Goal: Obtain resource: Download file/media

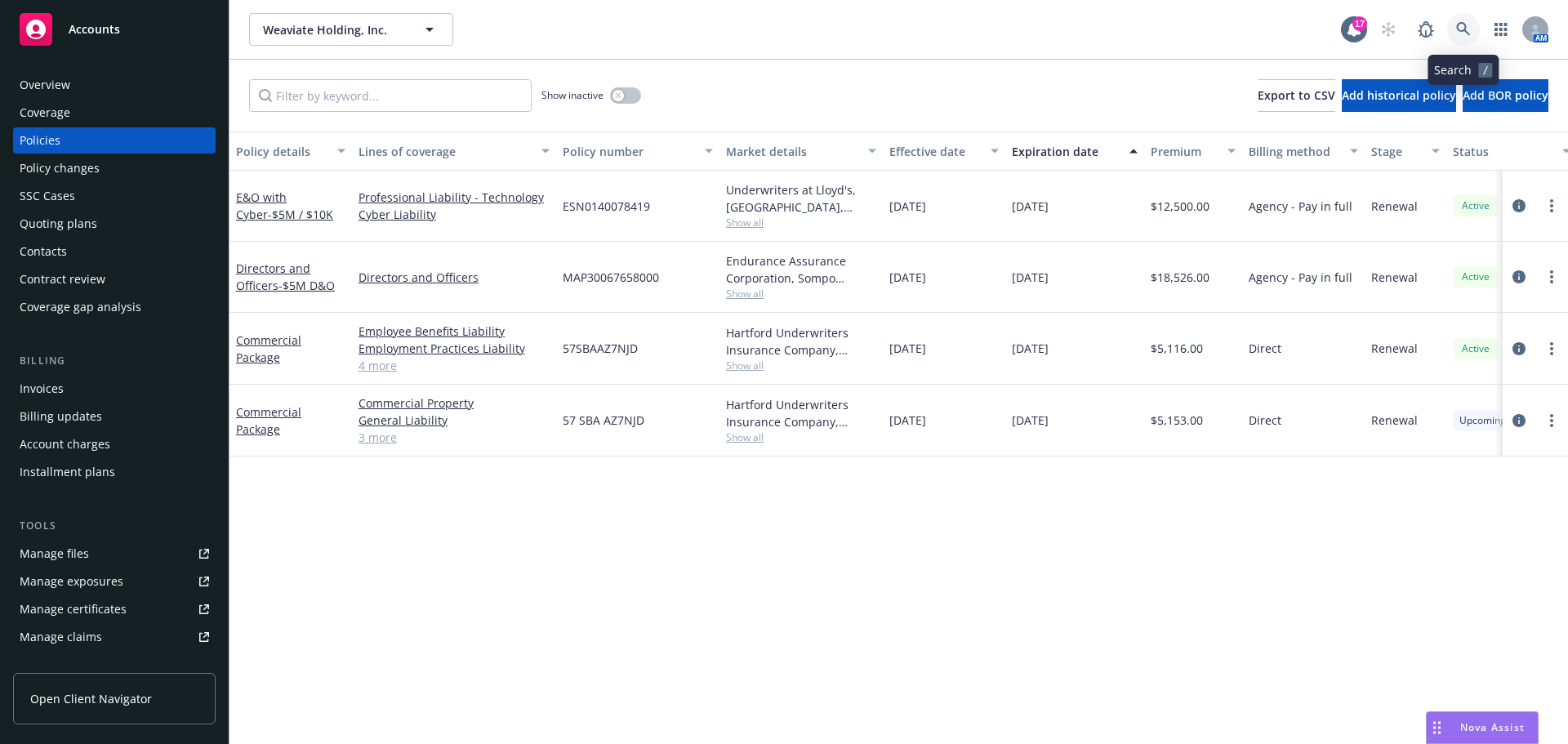
click at [1472, 30] on link at bounding box center [1464, 29] width 32 height 32
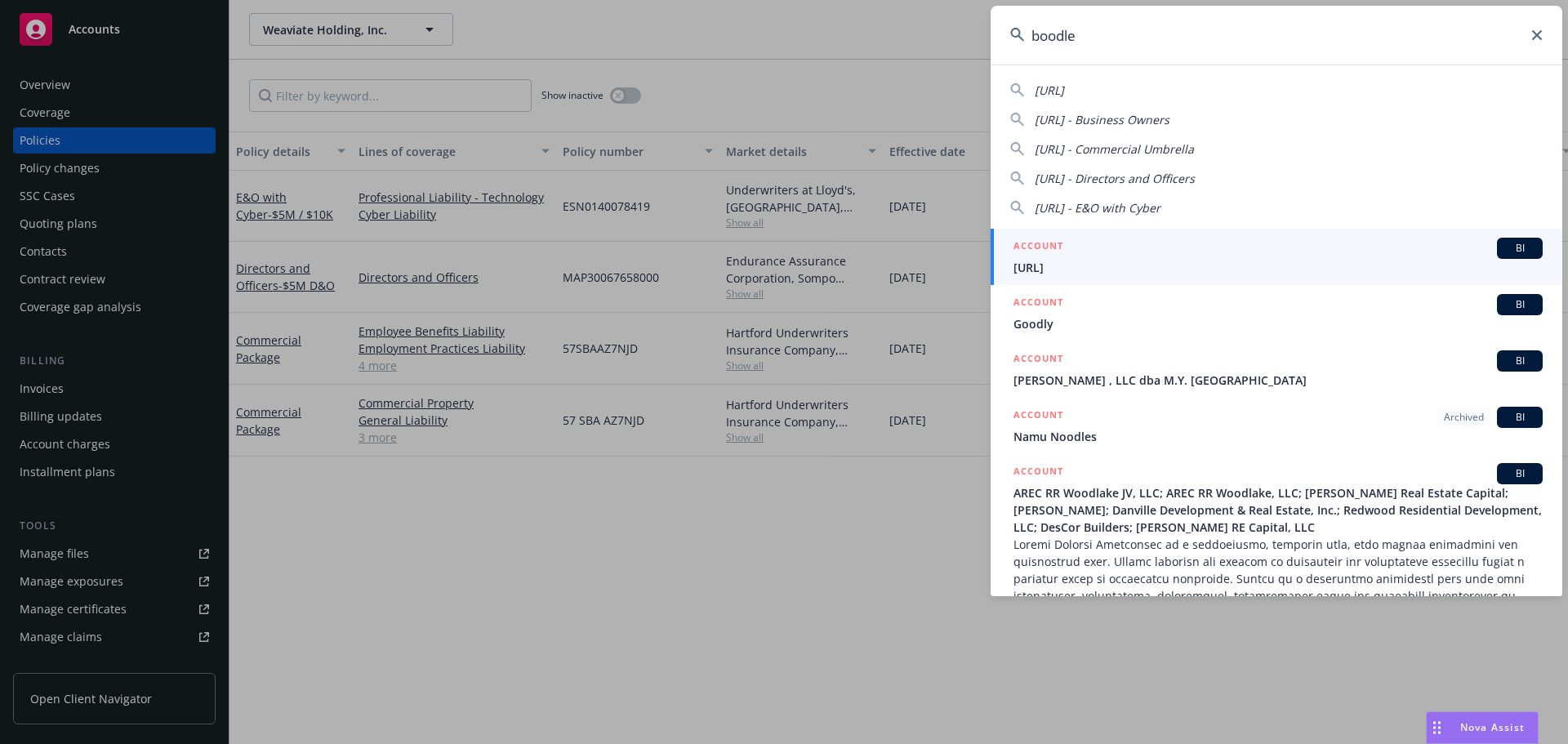
type input "boodle"
click at [1171, 249] on div "ACCOUNT BI" at bounding box center [1278, 248] width 529 height 21
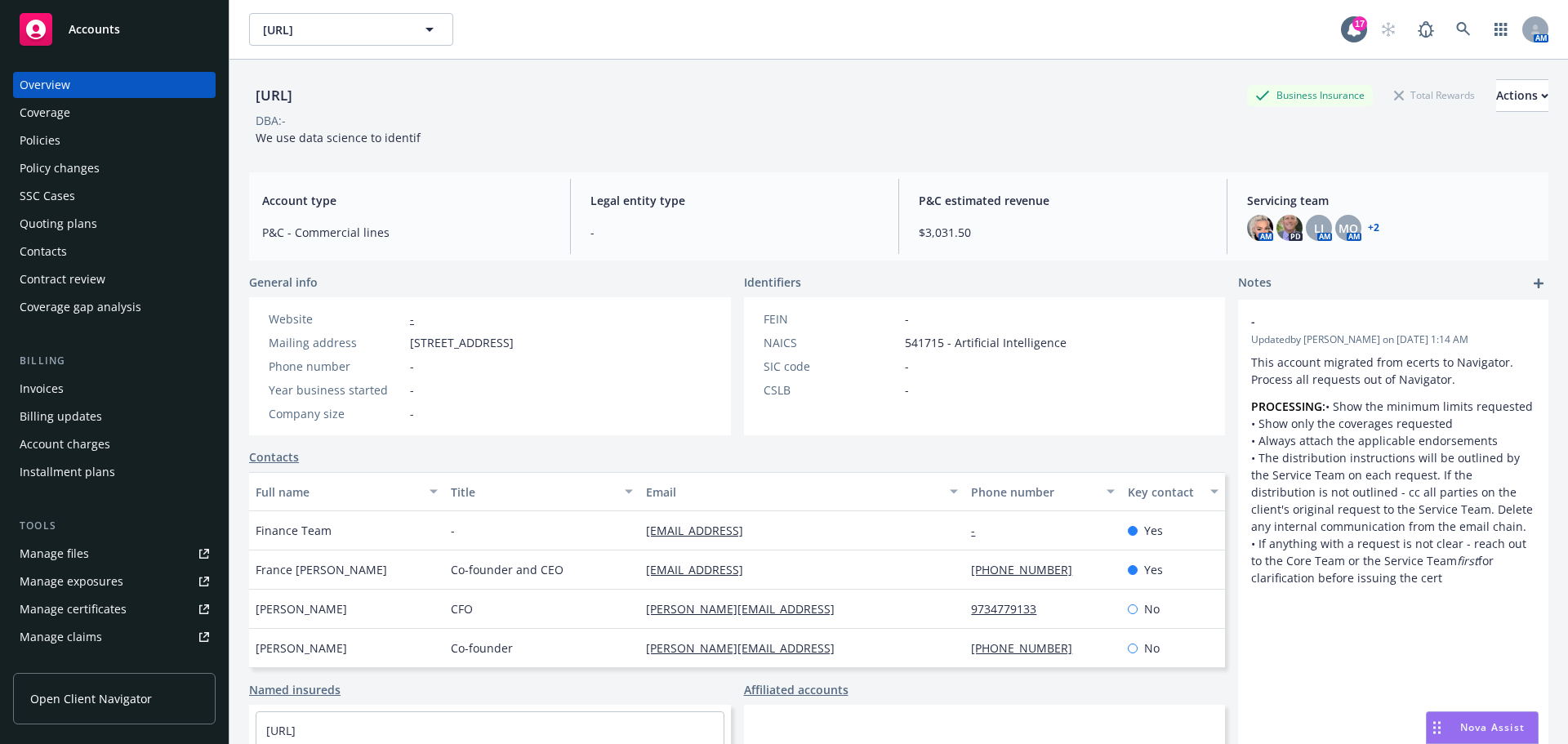
click at [107, 120] on div "Coverage" at bounding box center [114, 113] width 190 height 26
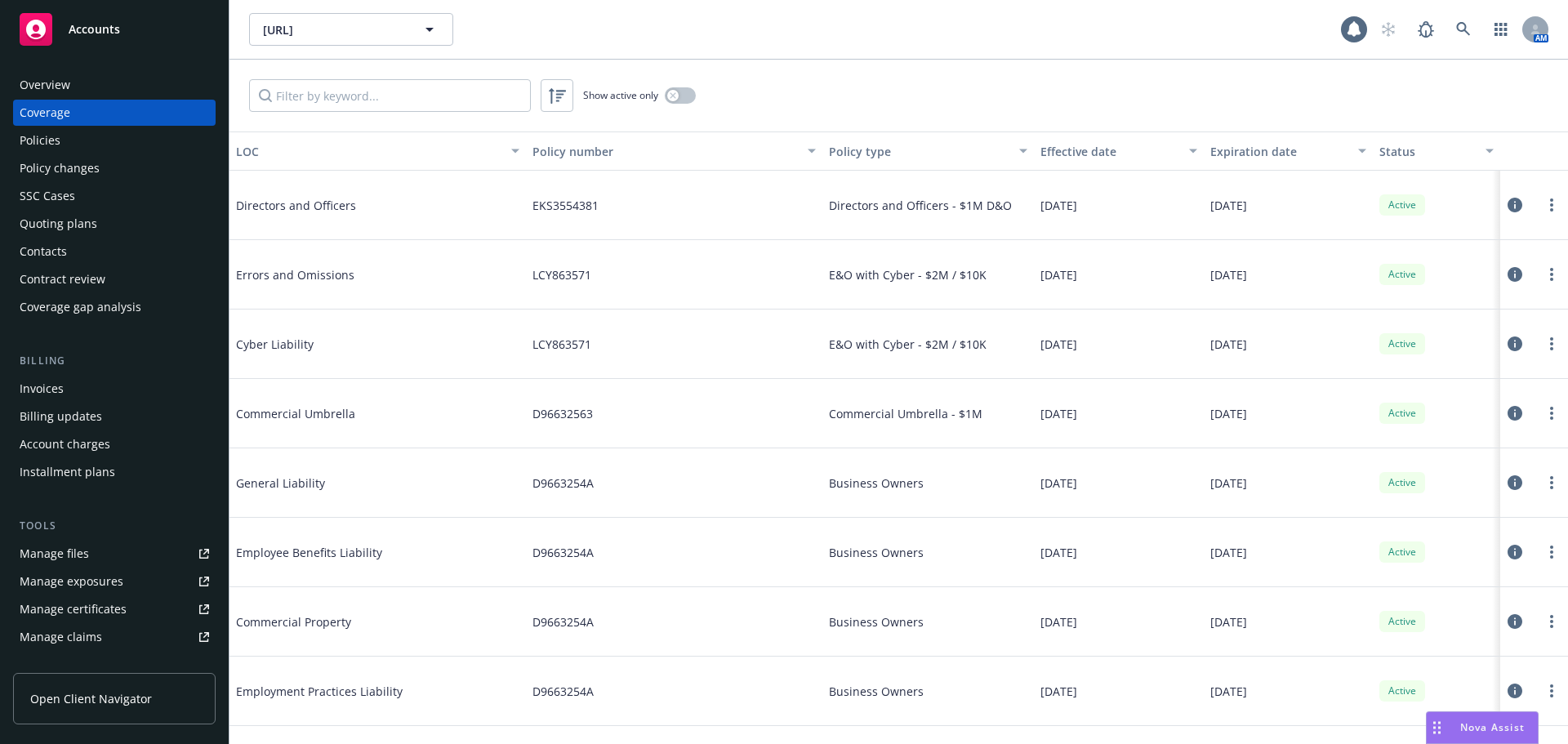
click at [102, 139] on div "Policies" at bounding box center [114, 140] width 190 height 26
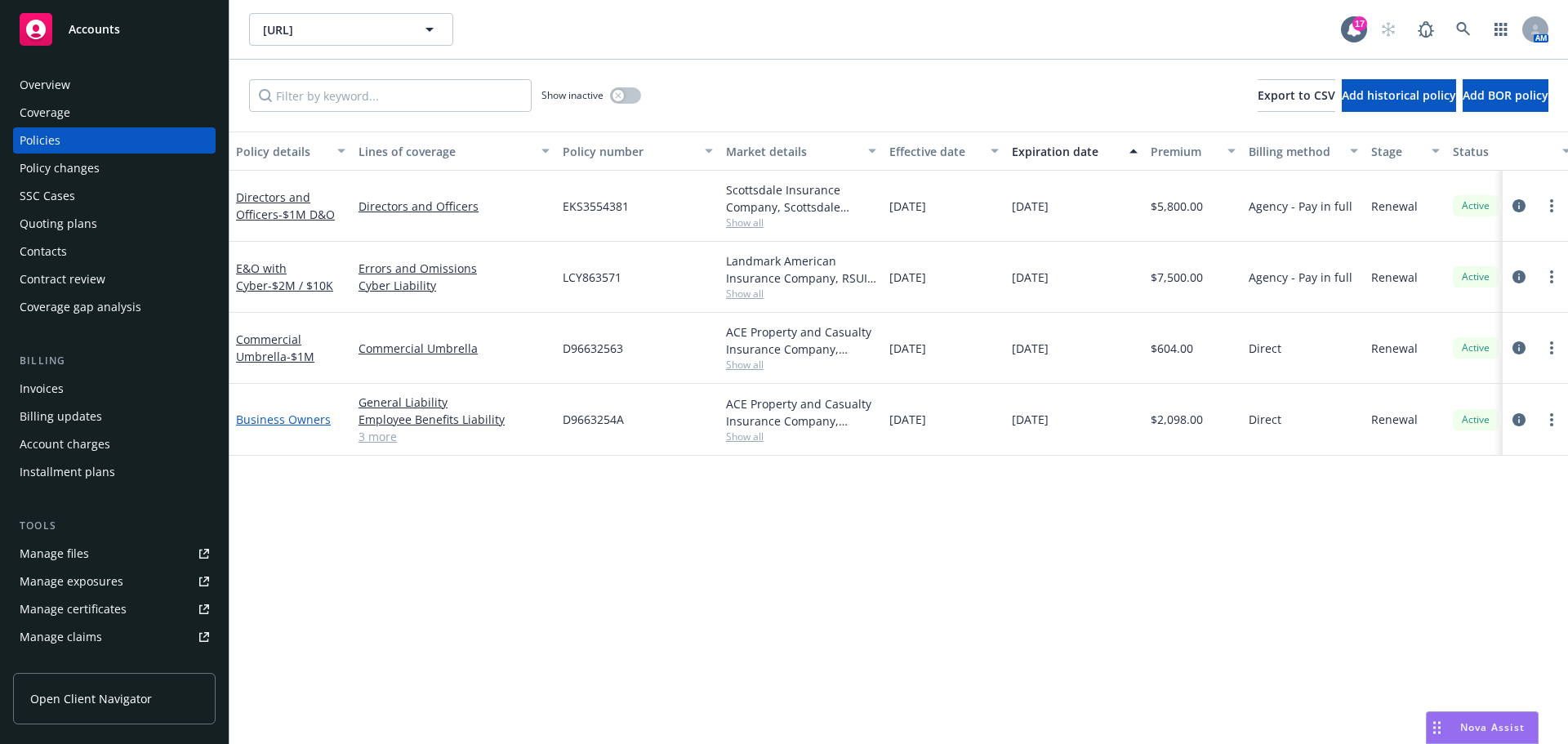
click at [265, 420] on link "Business Owners" at bounding box center [283, 419] width 95 height 15
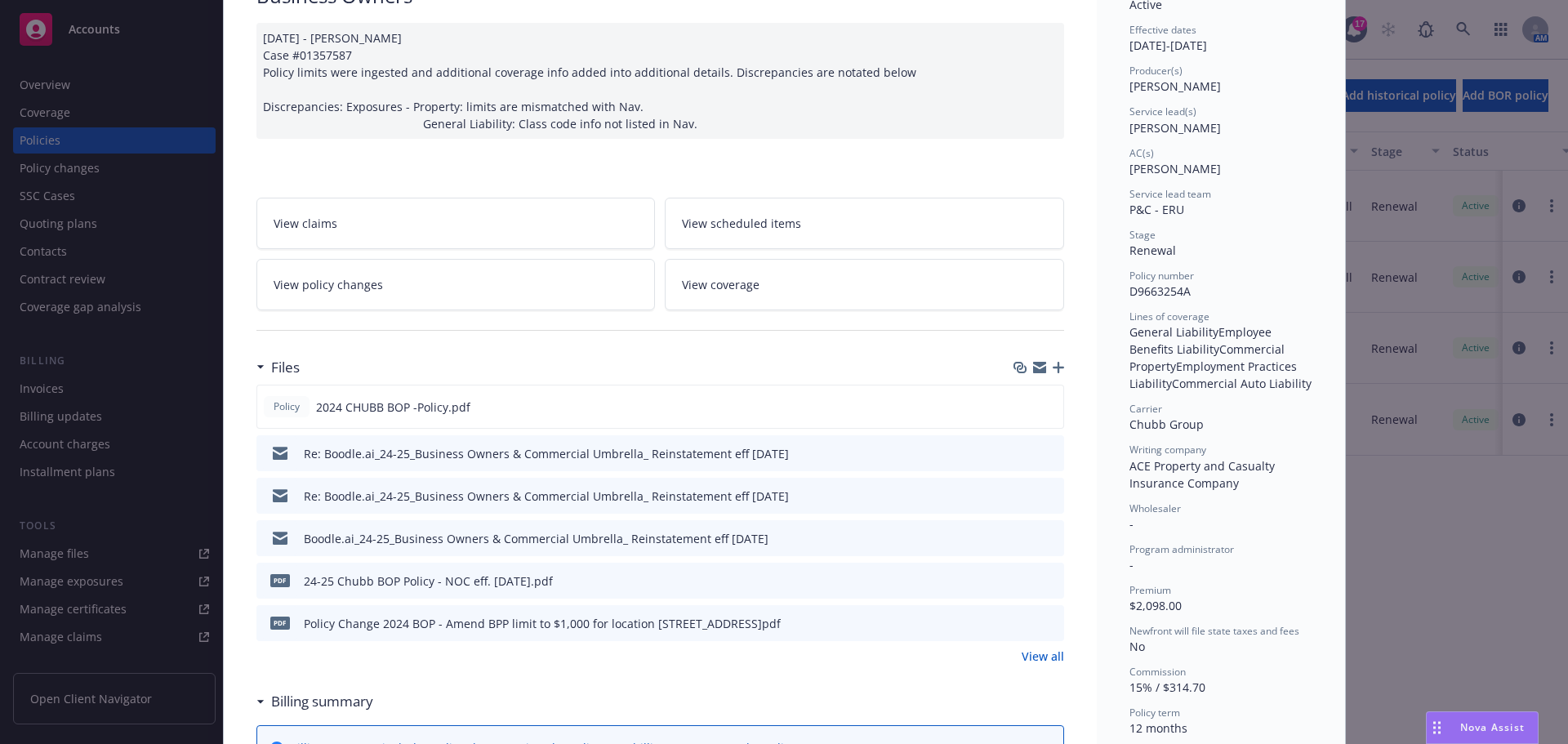
scroll to position [163, 0]
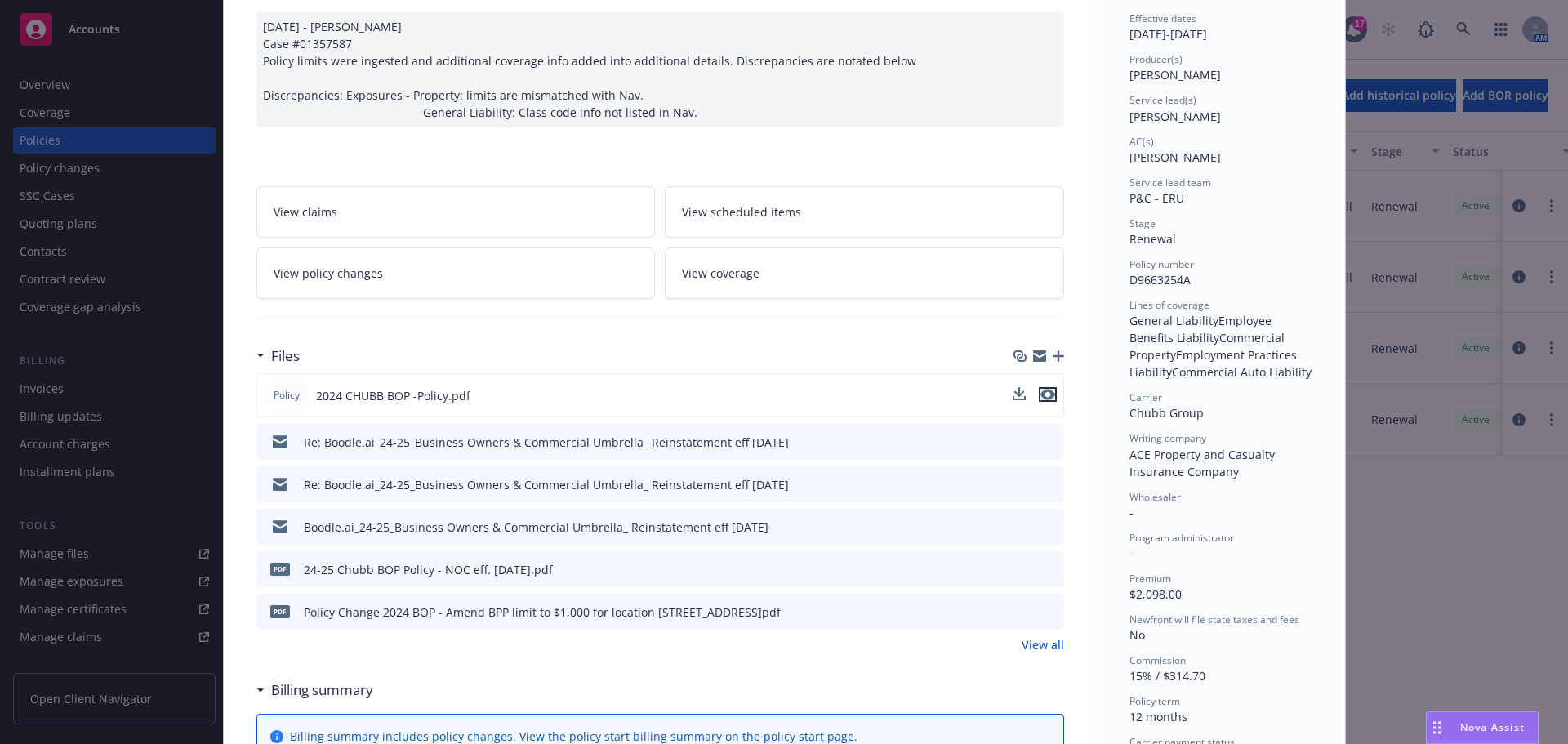
click at [1042, 391] on icon "preview file" at bounding box center [1048, 394] width 15 height 11
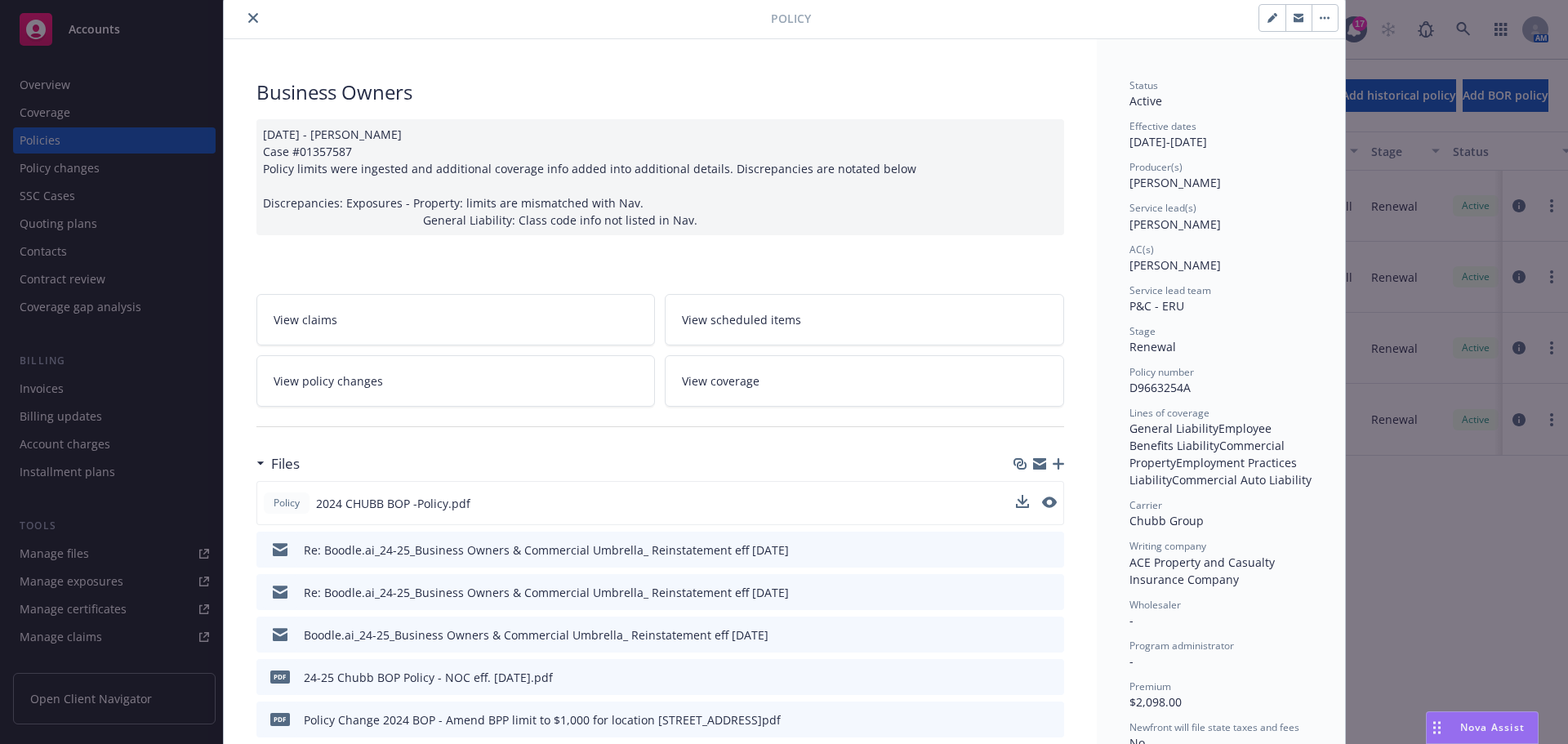
scroll to position [0, 0]
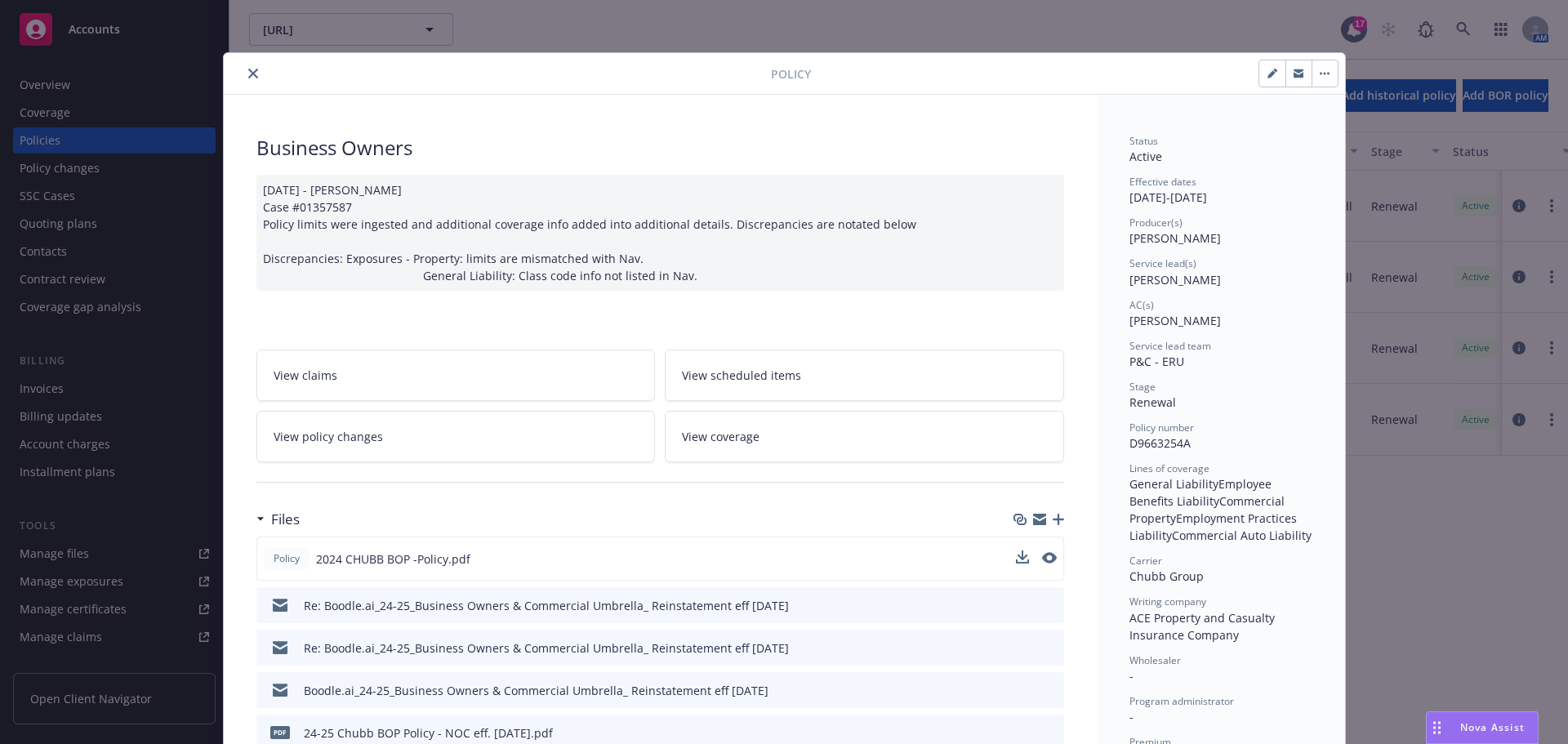
drag, startPoint x: 259, startPoint y: 74, endPoint x: 273, endPoint y: 79, distance: 14.9
click at [258, 75] on div at bounding box center [500, 73] width 541 height 20
click at [249, 79] on button "close" at bounding box center [253, 73] width 20 height 20
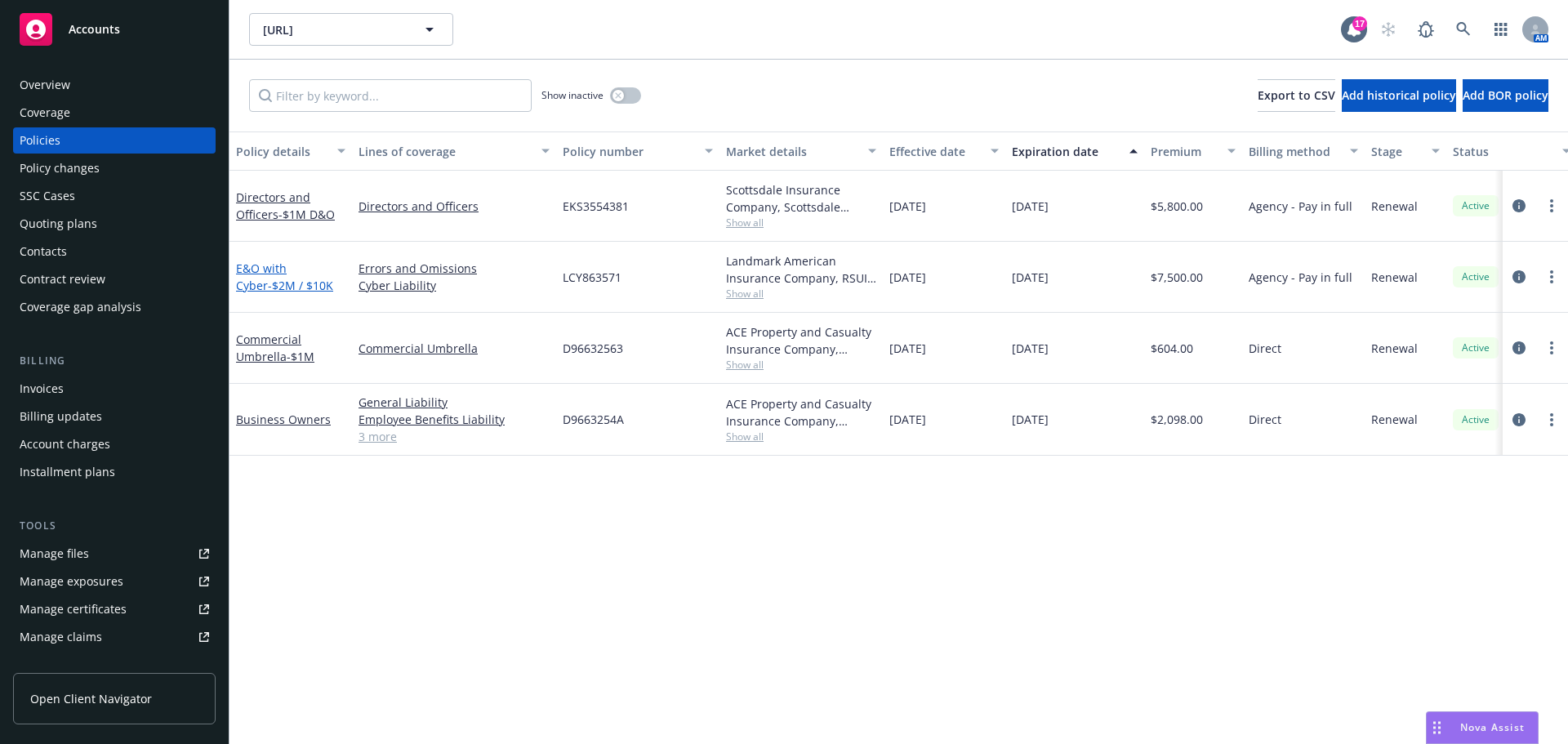
click at [290, 272] on link "E&O with Cyber - $2M / $10K" at bounding box center [284, 277] width 97 height 32
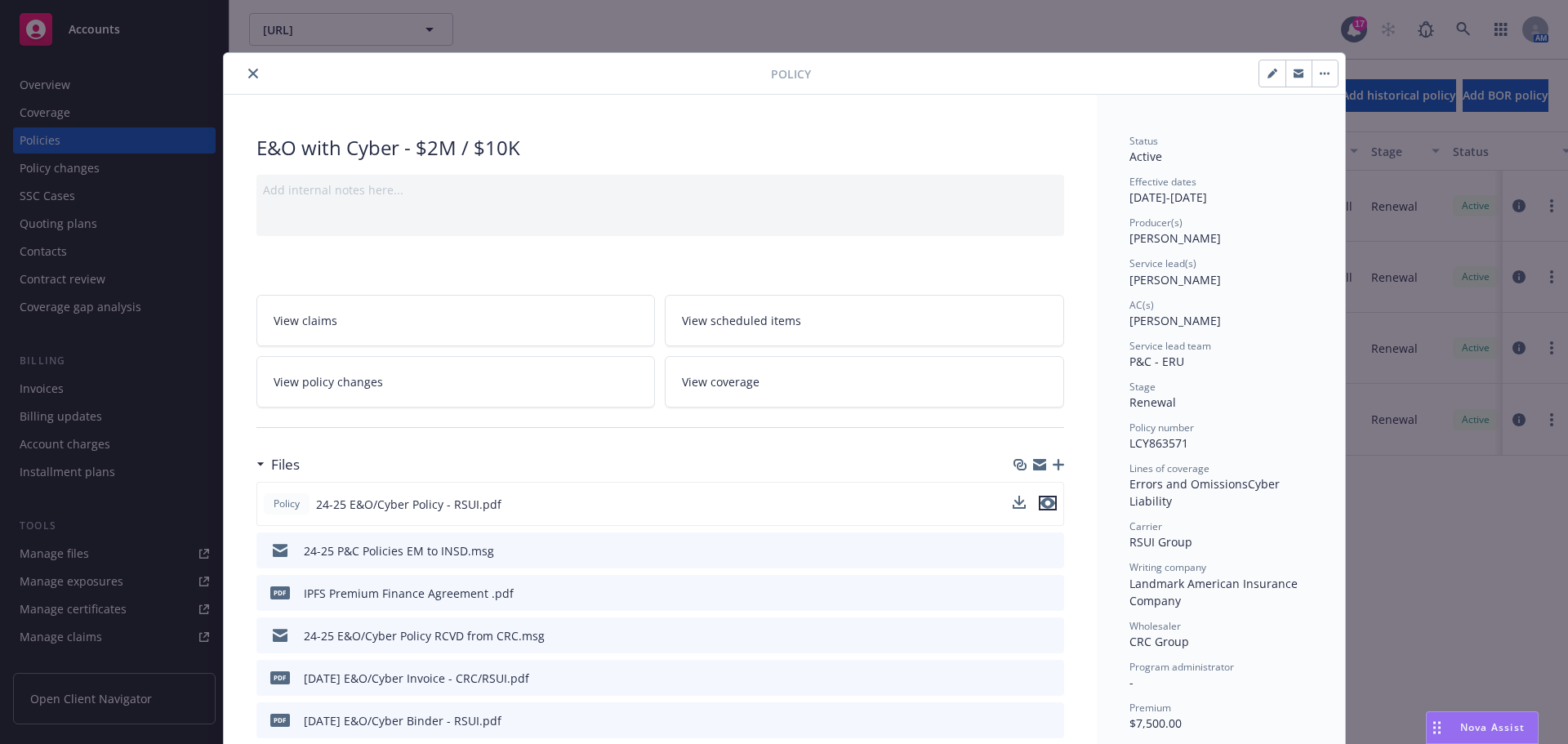
click at [1041, 501] on icon "preview file" at bounding box center [1048, 502] width 15 height 11
click at [248, 80] on button "close" at bounding box center [253, 73] width 20 height 20
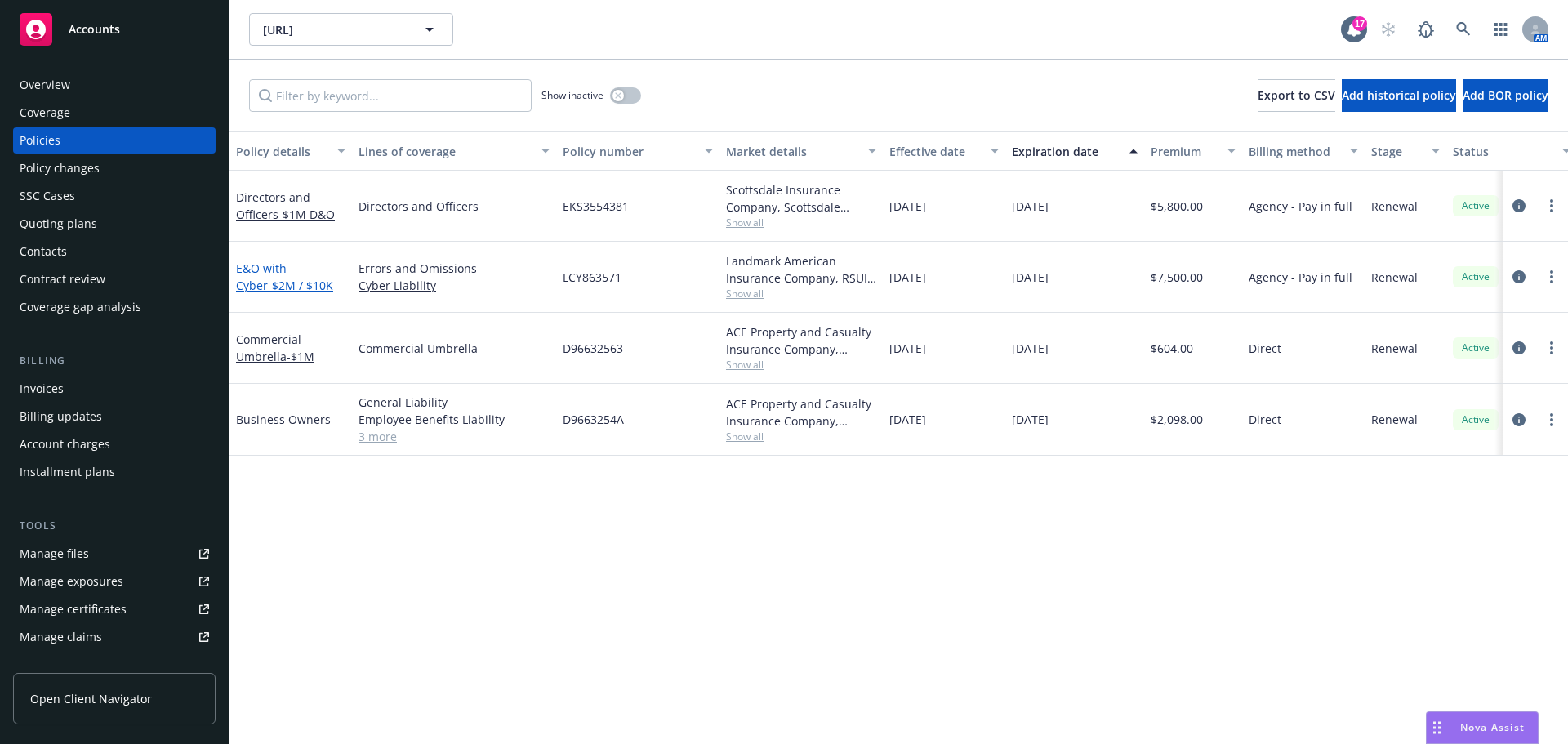
click at [275, 280] on span "- $2M / $10K" at bounding box center [301, 285] width 66 height 15
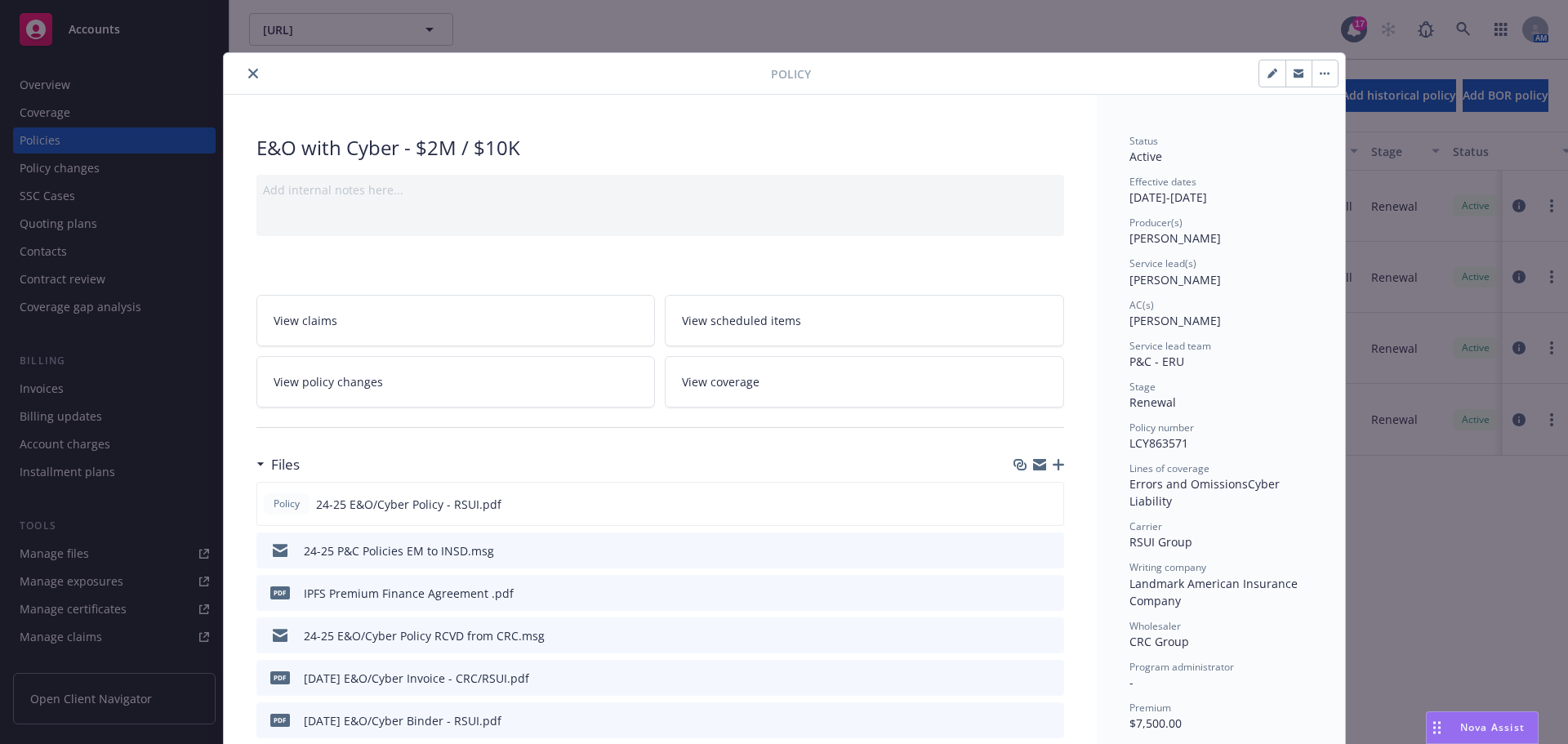
scroll to position [49, 0]
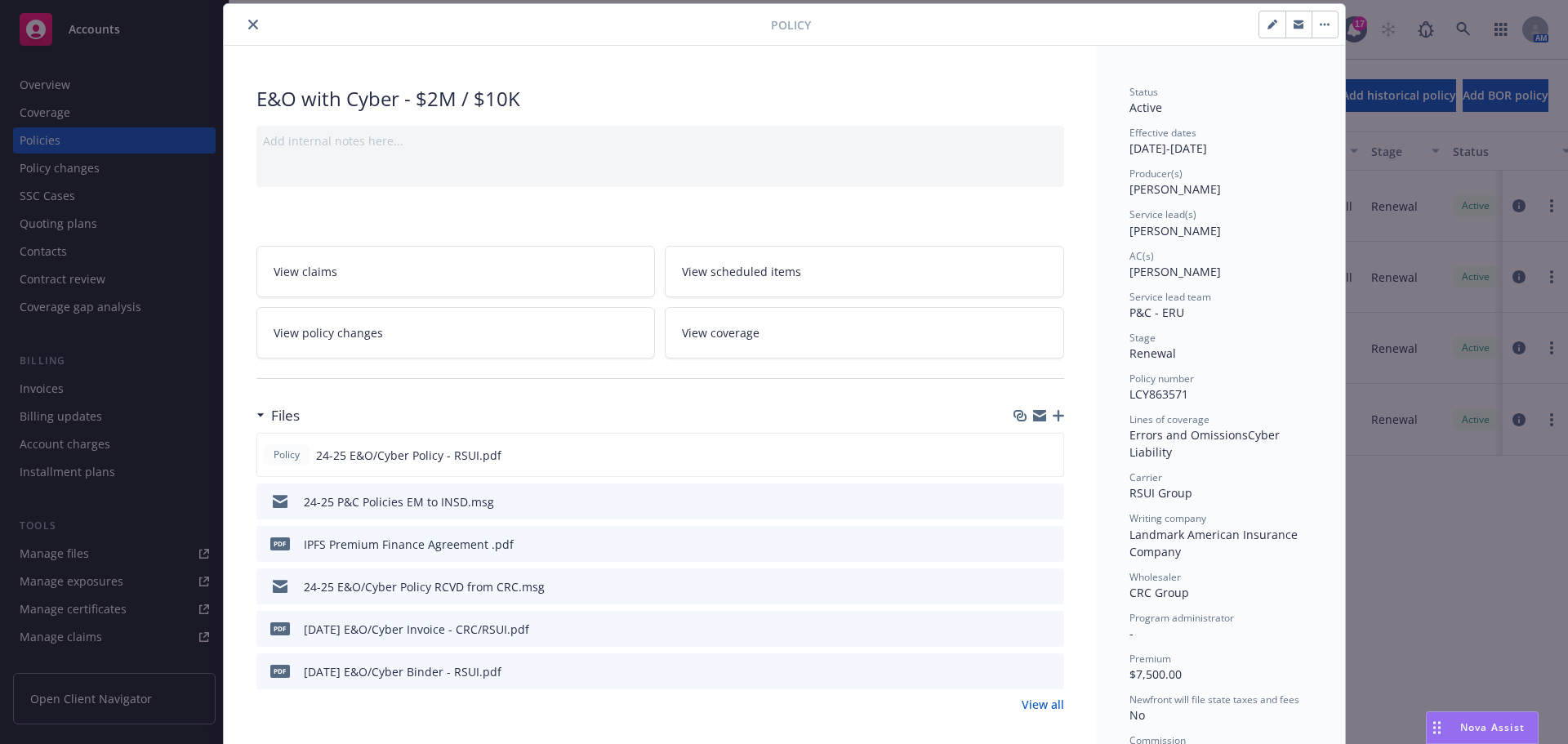
click at [1050, 588] on button "preview file" at bounding box center [1049, 585] width 18 height 15
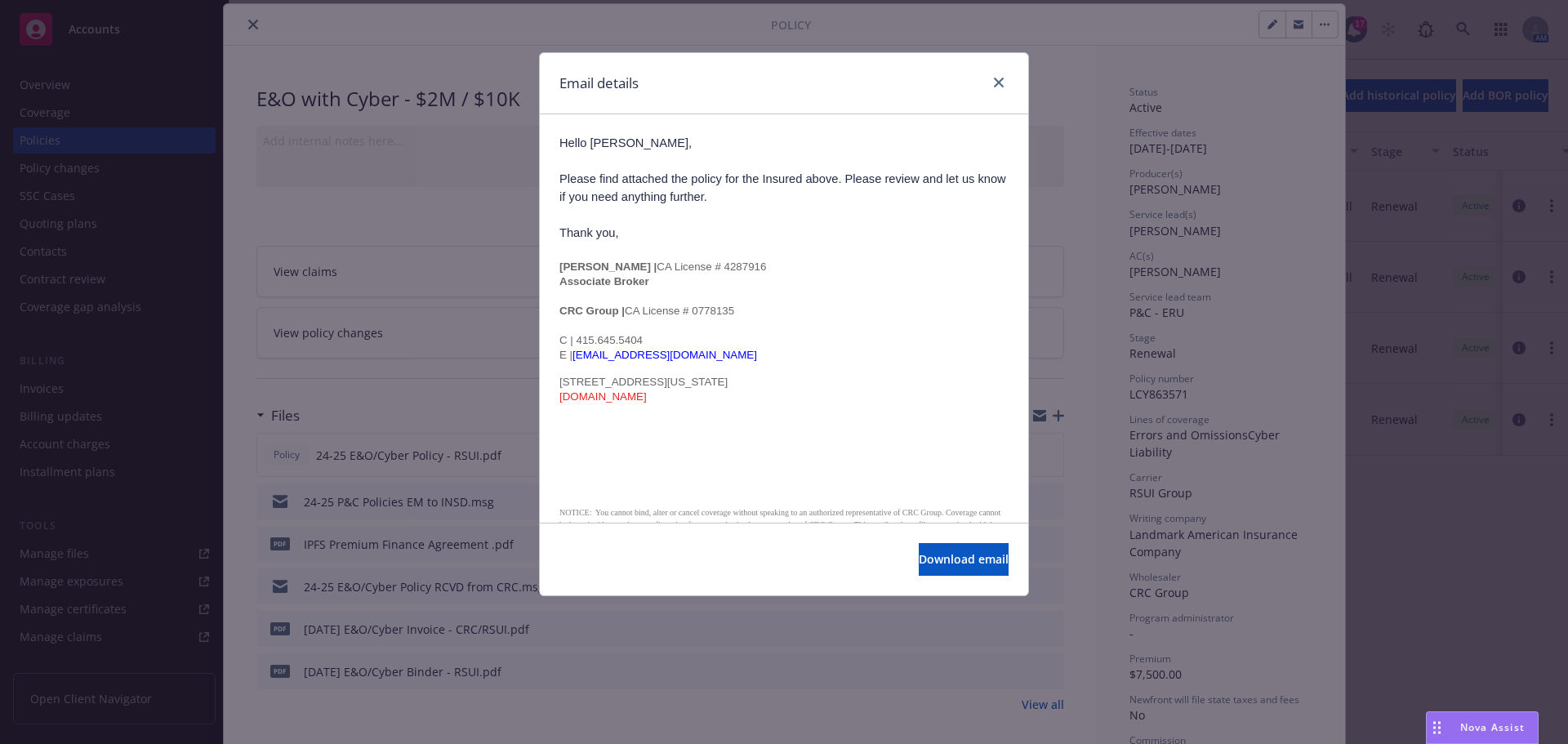
scroll to position [0, 0]
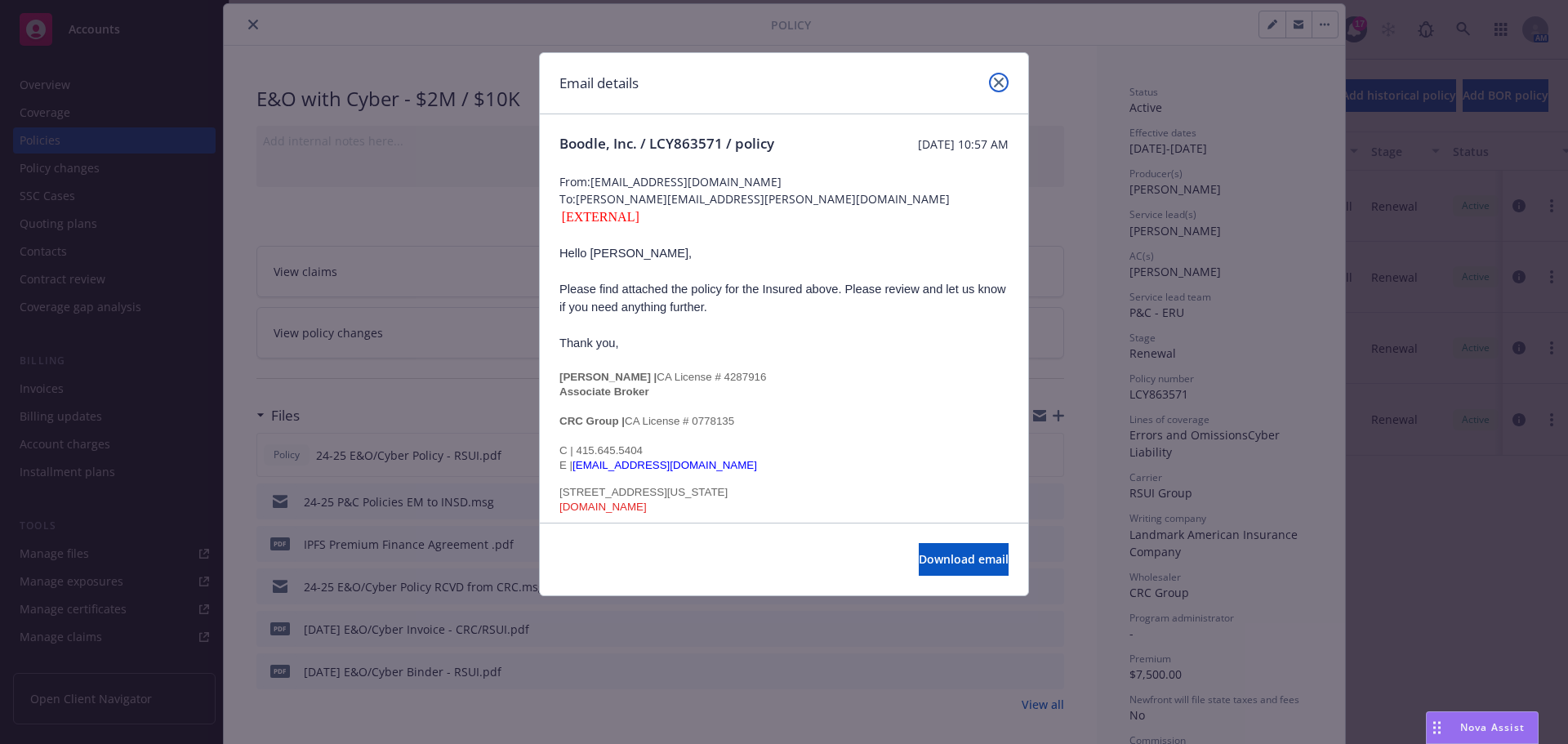
drag, startPoint x: 996, startPoint y: 88, endPoint x: 852, endPoint y: 238, distance: 207.9
click at [996, 88] on link "close" at bounding box center [998, 82] width 20 height 20
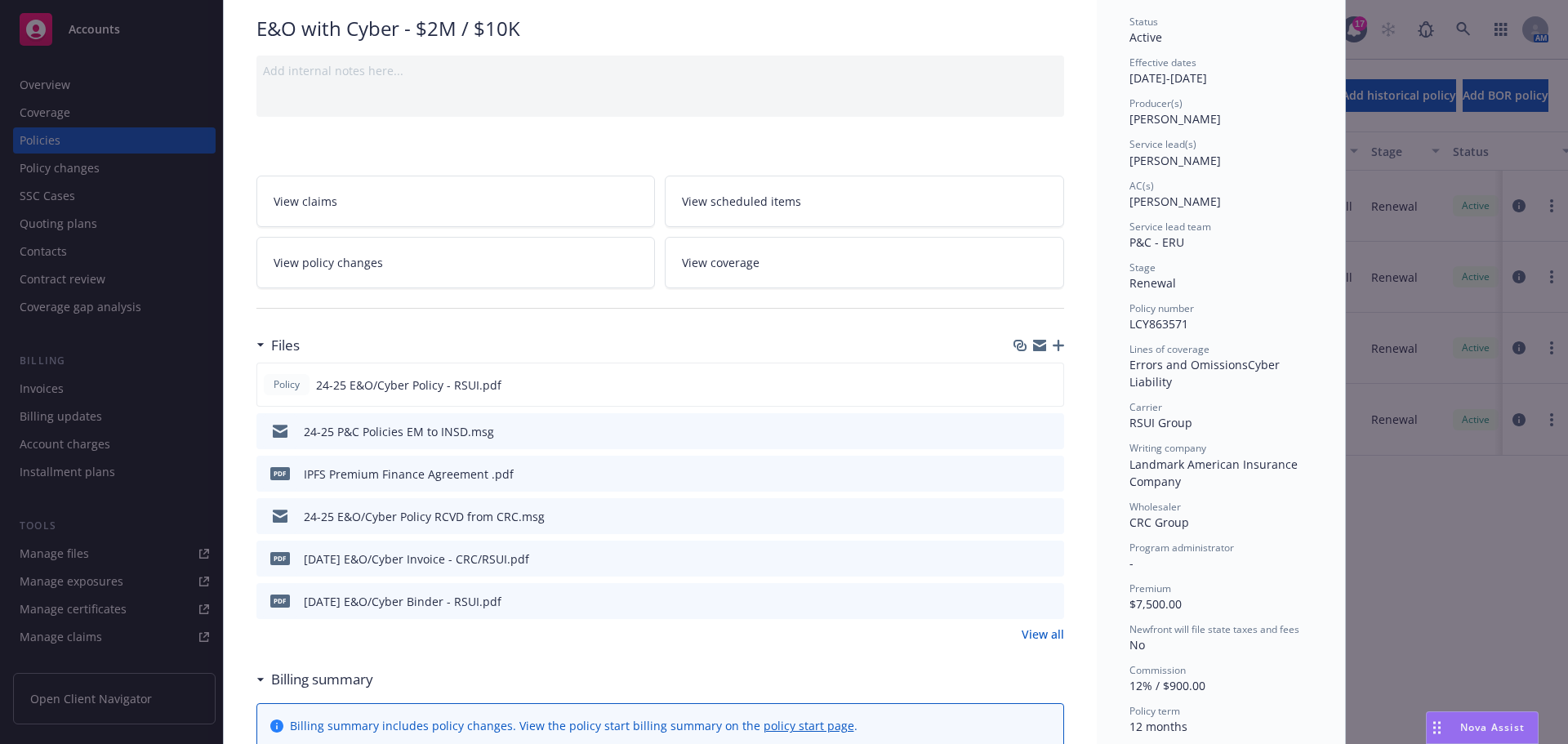
scroll to position [213, 0]
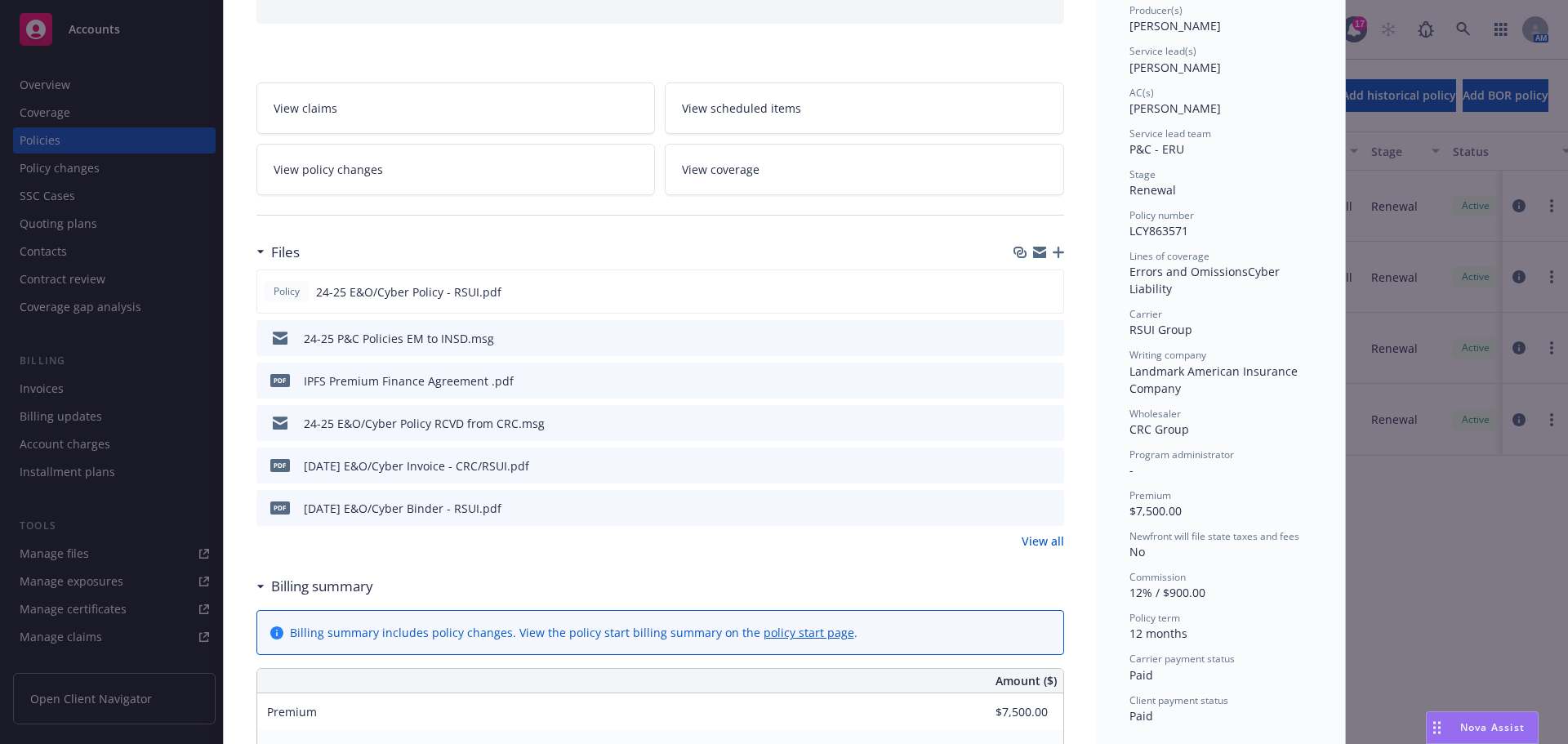
click at [1029, 539] on link "View all" at bounding box center [1044, 542] width 43 height 17
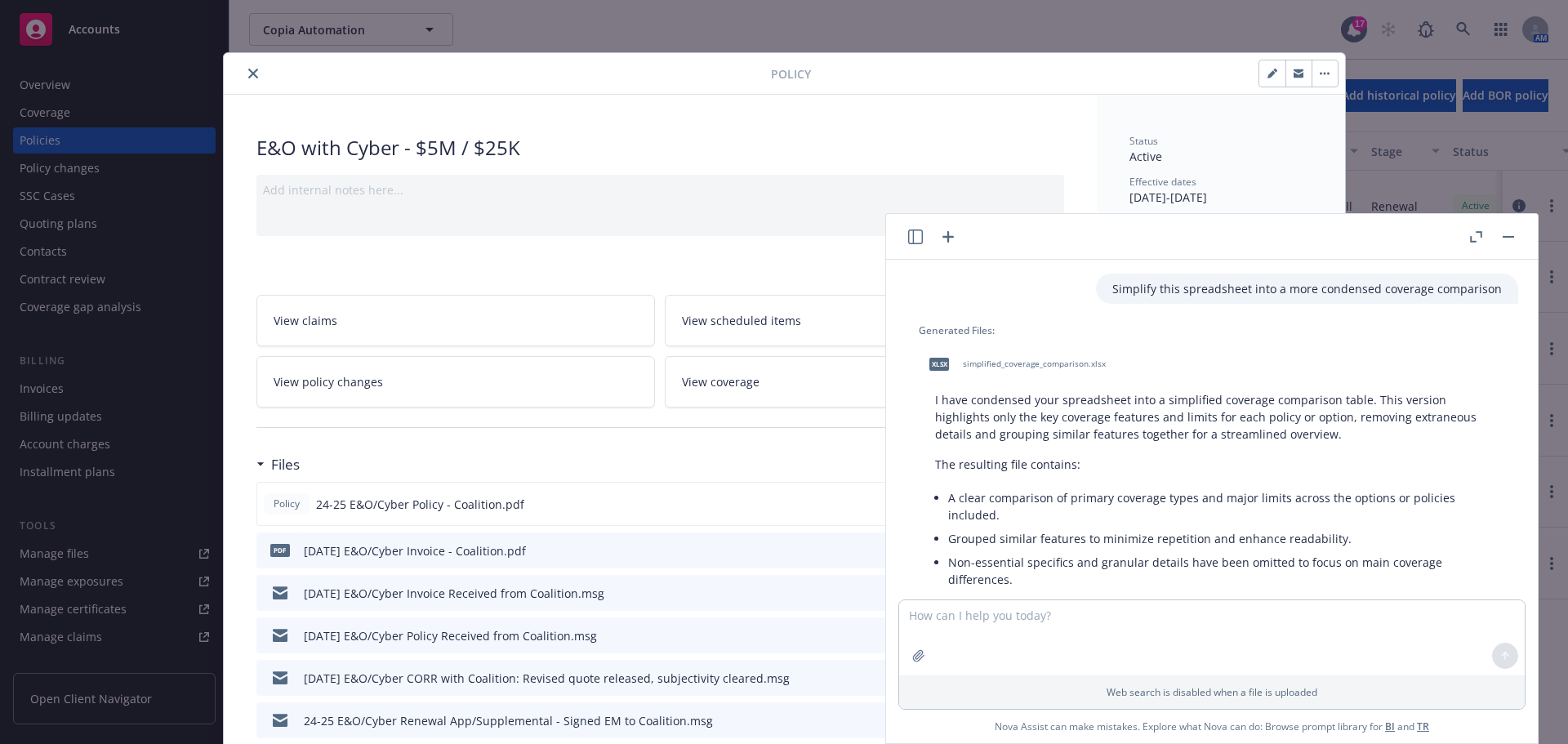
scroll to position [82, 0]
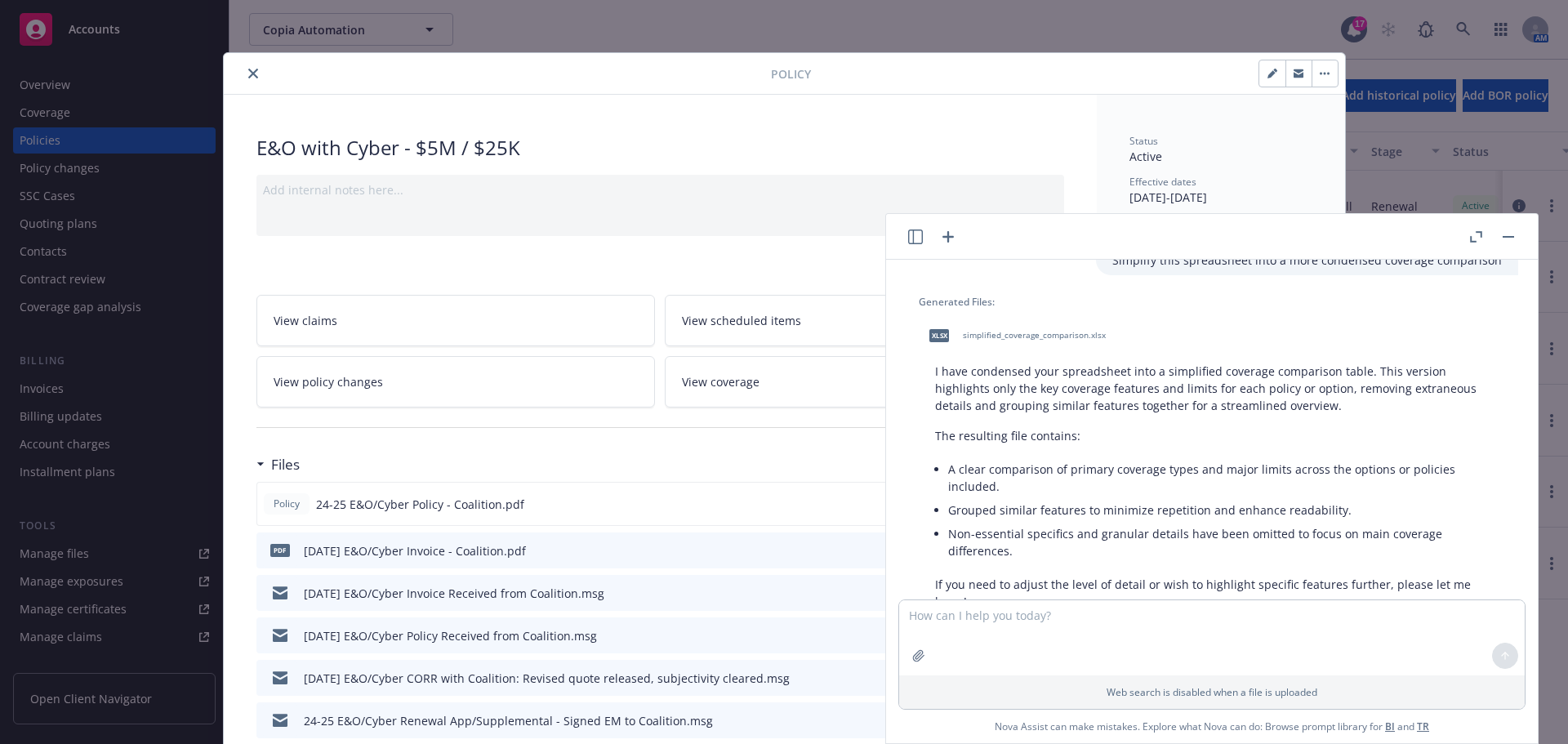
click at [1033, 335] on span "simplified_coverage_comparison.xlsx" at bounding box center [1034, 335] width 143 height 10
drag, startPoint x: 1307, startPoint y: 260, endPoint x: 1348, endPoint y: 247, distance: 43.0
click at [1307, 260] on p "Simplify this spreadsheet into a more condensed coverage comparison" at bounding box center [1308, 261] width 389 height 17
click at [1511, 234] on button "button" at bounding box center [1508, 237] width 20 height 20
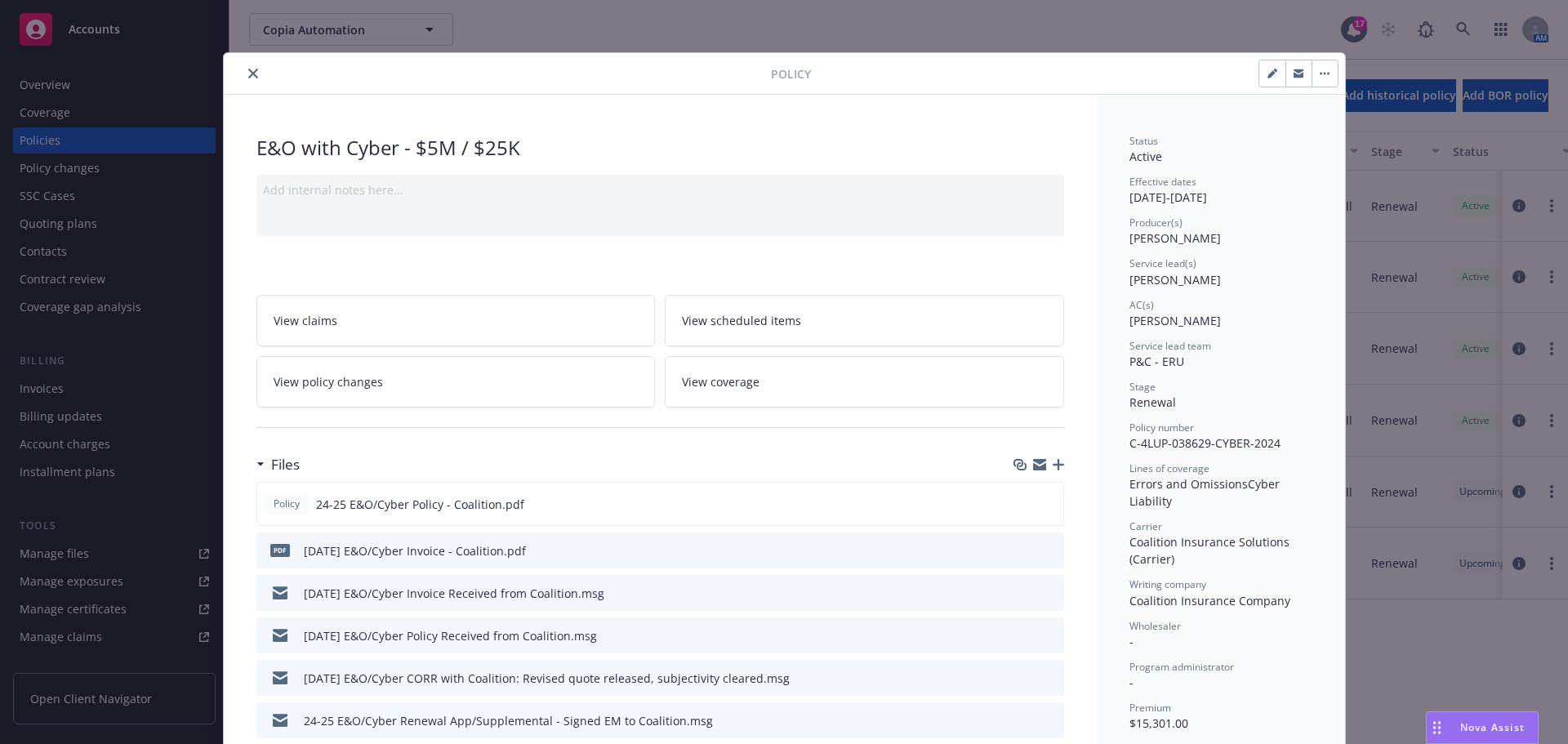
scroll to position [121, 0]
